Goal: Find specific page/section: Find specific page/section

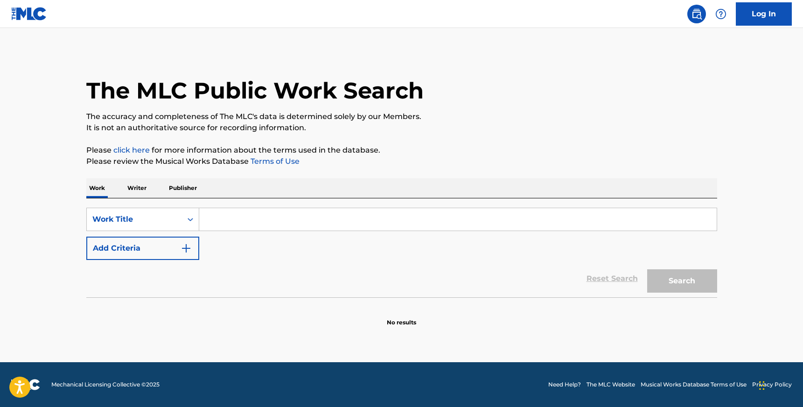
click at [348, 84] on h1 "The MLC Public Work Search" at bounding box center [254, 91] width 337 height 28
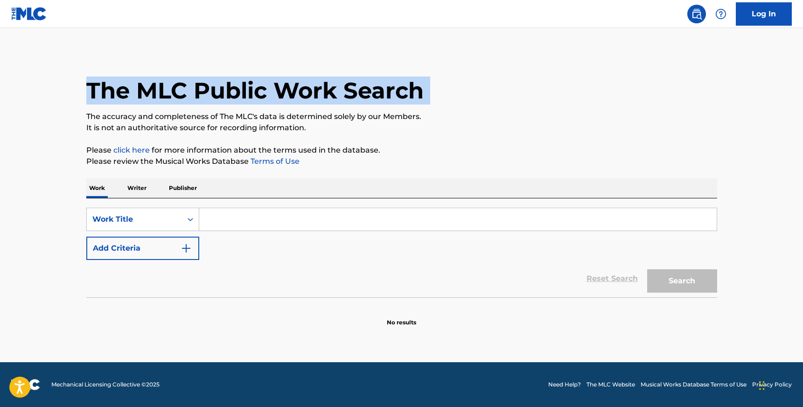
click at [348, 84] on h1 "The MLC Public Work Search" at bounding box center [254, 91] width 337 height 28
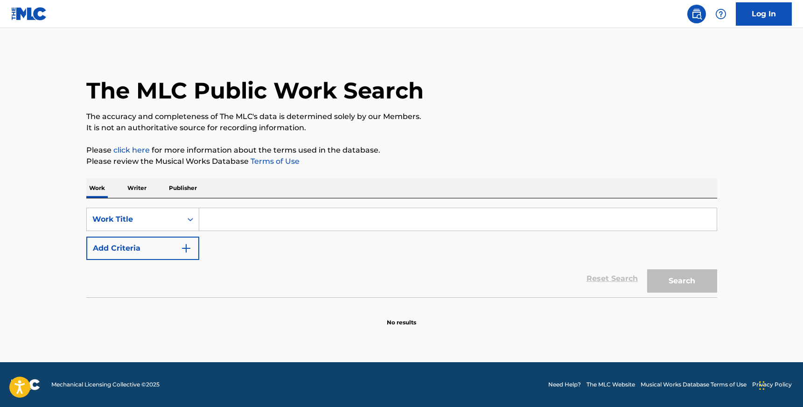
click at [339, 121] on p "The accuracy and completeness of The MLC's data is determined solely by our Mem…" at bounding box center [401, 116] width 631 height 11
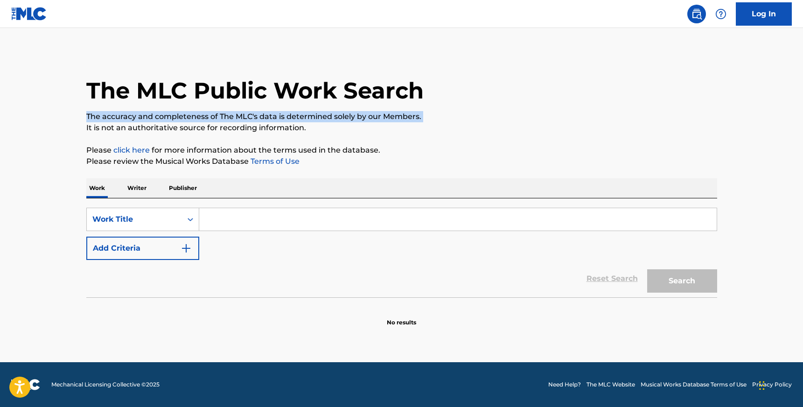
click at [339, 121] on p "The accuracy and completeness of The MLC's data is determined solely by our Mem…" at bounding box center [401, 116] width 631 height 11
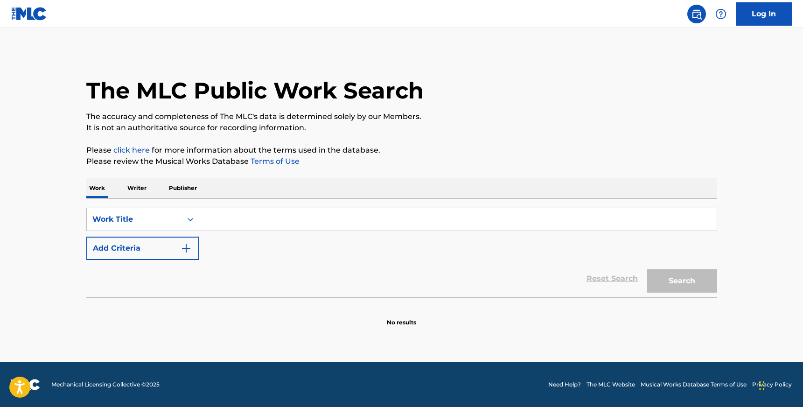
click at [268, 136] on div "The MLC Public Work Search The accuracy and completeness of The MLC's data is d…" at bounding box center [401, 188] width 653 height 275
click at [284, 128] on p "It is not an authoritative source for recording information." at bounding box center [401, 127] width 631 height 11
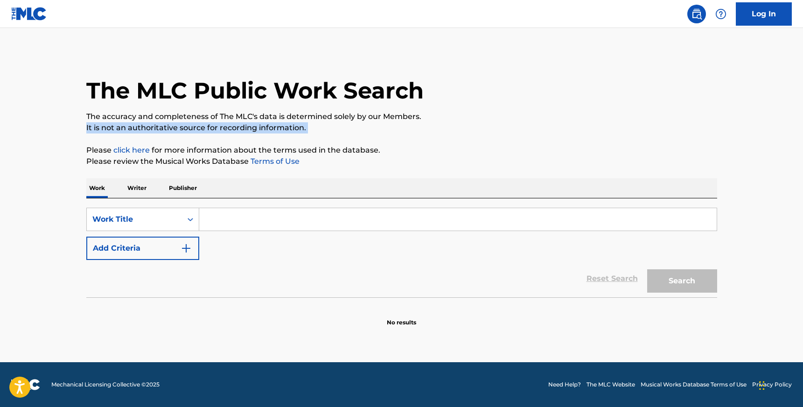
click at [284, 128] on p "It is not an authoritative source for recording information." at bounding box center [401, 127] width 631 height 11
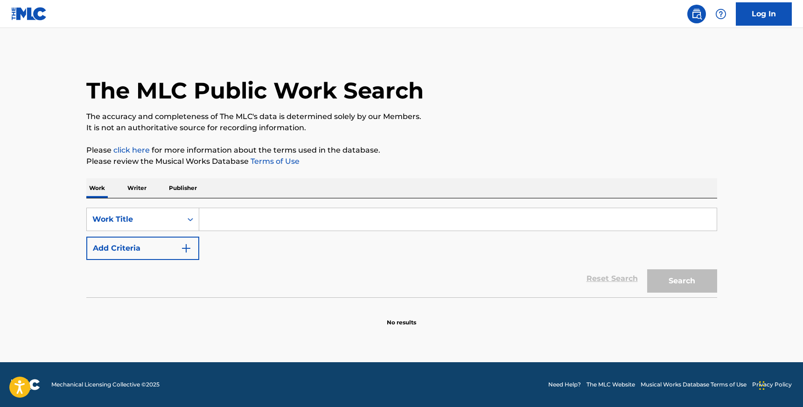
click at [274, 134] on div "The MLC Public Work Search The accuracy and completeness of The MLC's data is d…" at bounding box center [401, 188] width 653 height 275
